Goal: Task Accomplishment & Management: Manage account settings

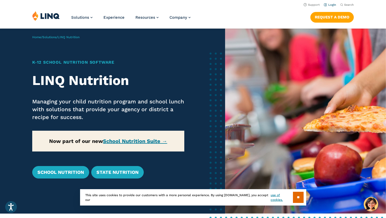
click at [330, 4] on link "Login" at bounding box center [330, 4] width 12 height 3
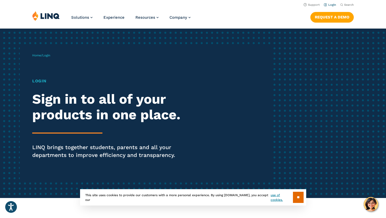
click at [334, 5] on link "Login" at bounding box center [330, 4] width 12 height 3
click at [333, 5] on link "Login" at bounding box center [330, 4] width 12 height 3
click at [336, 6] on link "Login" at bounding box center [330, 4] width 12 height 3
click at [37, 81] on h1 "Login" at bounding box center [106, 81] width 149 height 6
